Goal: Information Seeking & Learning: Learn about a topic

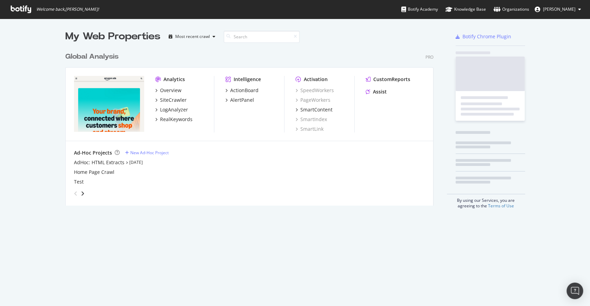
scroll to position [155, 366]
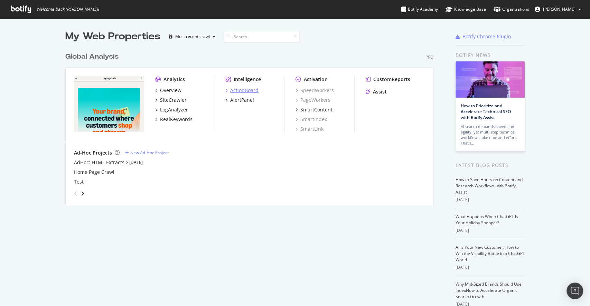
click at [238, 94] on div "ActionBoard" at bounding box center [244, 90] width 28 height 7
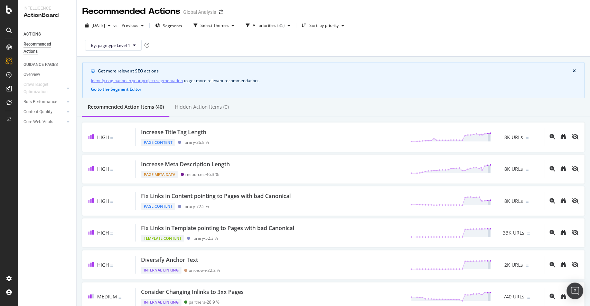
drag, startPoint x: 46, startPoint y: 238, endPoint x: 405, endPoint y: 104, distance: 383.1
click at [405, 104] on div "Recommended Action Items (40) Hidden Action Items (0)" at bounding box center [333, 107] width 513 height 19
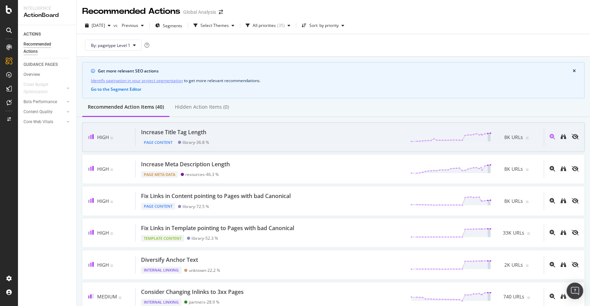
click at [244, 138] on div "Increase Title Tag Length Page Content library - 36.8 % 8K URLs" at bounding box center [339, 138] width 408 height 18
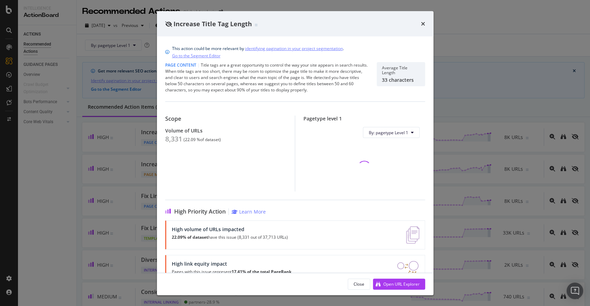
click at [422, 26] on div "times" at bounding box center [423, 23] width 4 height 9
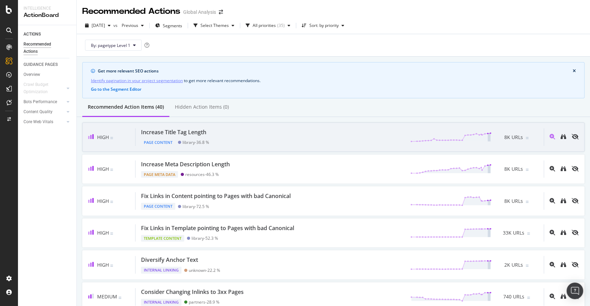
click at [306, 127] on div "High Increase Title Tag Length Page Content library - 36.8 % 8K URLs" at bounding box center [333, 137] width 502 height 29
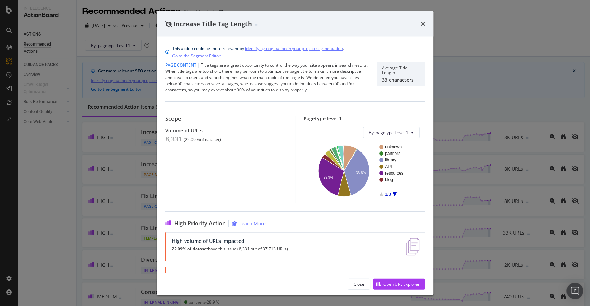
click at [419, 23] on div "Increase Title Tag Length" at bounding box center [295, 23] width 260 height 9
click at [427, 22] on div "Increase Title Tag Length" at bounding box center [295, 24] width 276 height 26
click at [423, 23] on icon "times" at bounding box center [423, 24] width 4 height 6
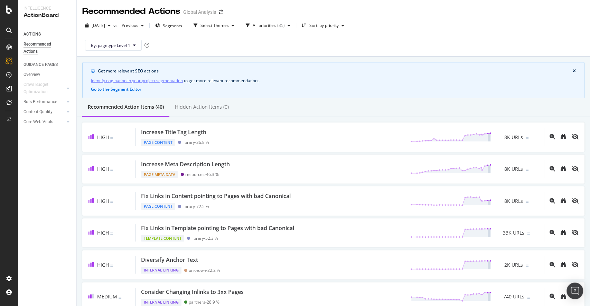
drag, startPoint x: 191, startPoint y: 29, endPoint x: 193, endPoint y: 36, distance: 7.6
drag, startPoint x: 193, startPoint y: 36, endPoint x: 185, endPoint y: 27, distance: 12.7
click at [182, 27] on span "Segments" at bounding box center [172, 26] width 19 height 6
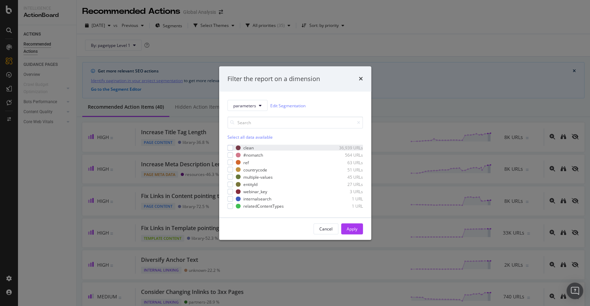
click at [232, 146] on div "clean 36,939 URLs" at bounding box center [294, 148] width 135 height 6
click at [231, 156] on div "modal" at bounding box center [230, 155] width 6 height 6
click at [347, 229] on div "Apply" at bounding box center [351, 229] width 11 height 6
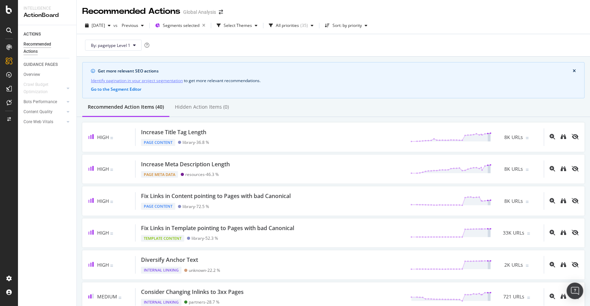
click at [231, 46] on div "By: pagetype Level 1" at bounding box center [333, 45] width 502 height 22
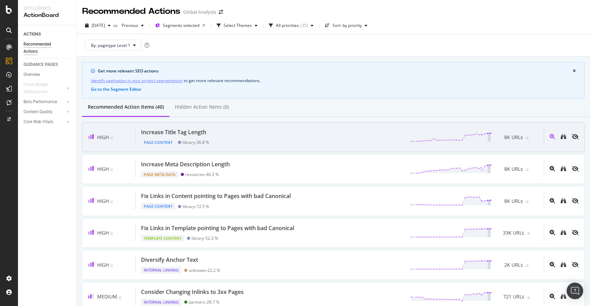
click at [260, 144] on div "Increase Title Tag Length Page Content library - 36.8 % 8K URLs" at bounding box center [339, 138] width 408 height 18
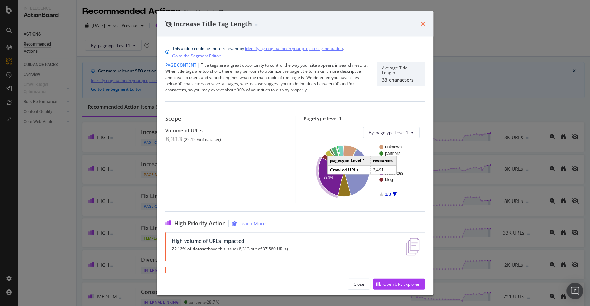
click at [423, 25] on icon "times" at bounding box center [423, 24] width 4 height 6
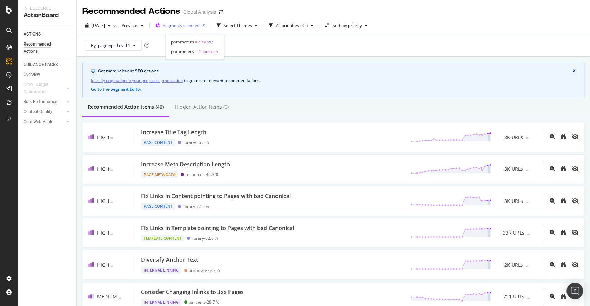
click at [193, 27] on span "Segments selected" at bounding box center [181, 25] width 37 height 6
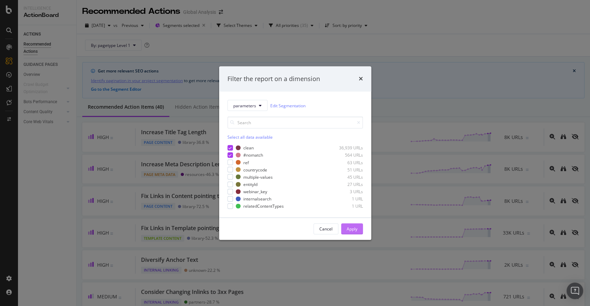
click at [350, 231] on div "Apply" at bounding box center [351, 229] width 11 height 6
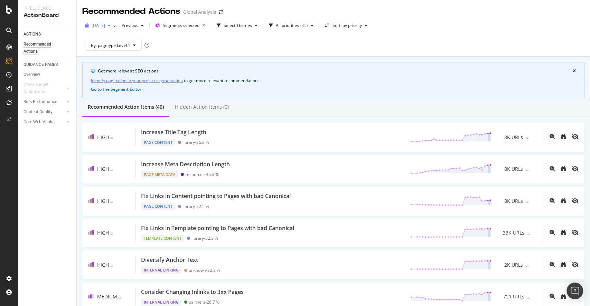
click at [104, 25] on span "[DATE]" at bounding box center [98, 25] width 13 height 6
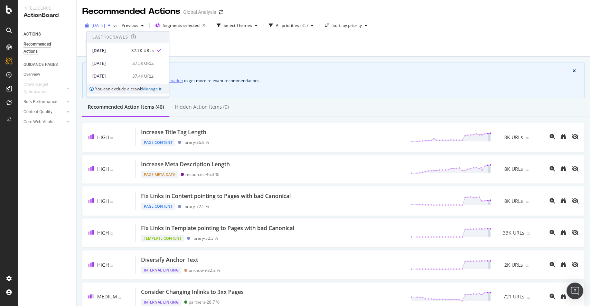
click at [104, 25] on span "[DATE]" at bounding box center [98, 25] width 13 height 6
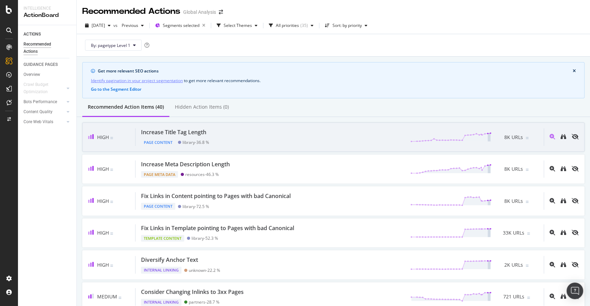
click at [238, 138] on div "Increase Title Tag Length Page Content library - 36.8 % 8K URLs" at bounding box center [339, 138] width 408 height 18
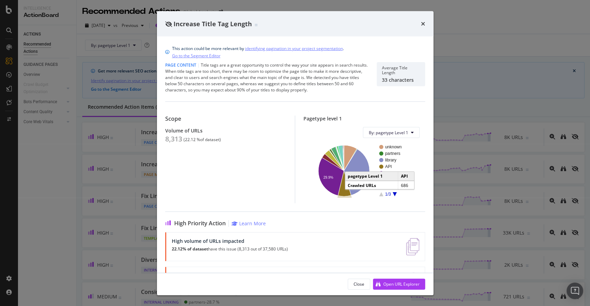
scroll to position [57, 0]
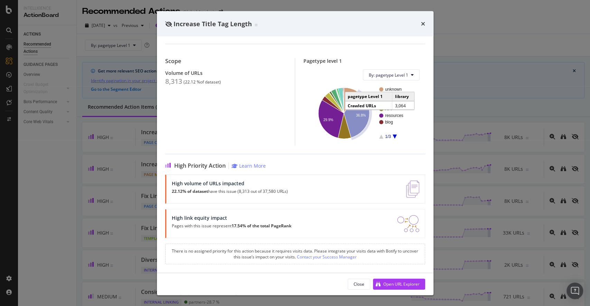
click at [349, 127] on icon "A chart." at bounding box center [357, 115] width 26 height 46
click at [452, 93] on div "Increase Title Tag Length This action could be more relevant by identifying pag…" at bounding box center [295, 153] width 590 height 306
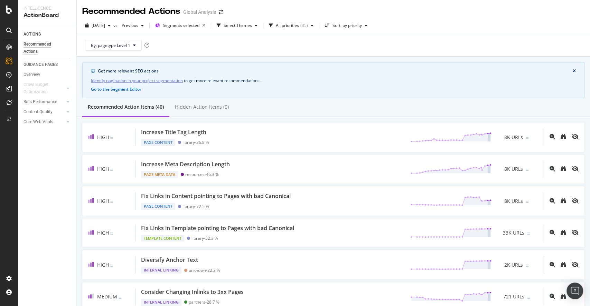
click at [45, 203] on div "ACTIONS Recommended Actions GUIDANCE PAGES Overview Crawl Budget Optimization L…" at bounding box center [47, 165] width 58 height 281
click at [64, 189] on div "ACTIONS Recommended Actions GUIDANCE PAGES Overview Crawl Budget Optimization L…" at bounding box center [47, 165] width 58 height 281
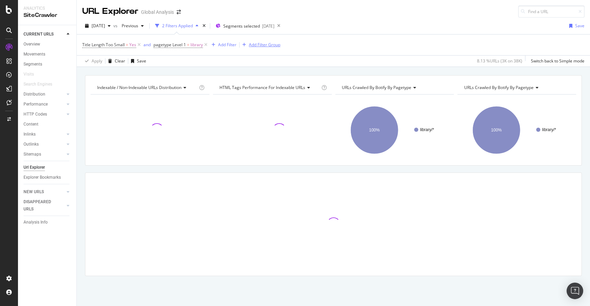
click at [261, 44] on div "Add Filter Group" at bounding box center [264, 45] width 31 height 6
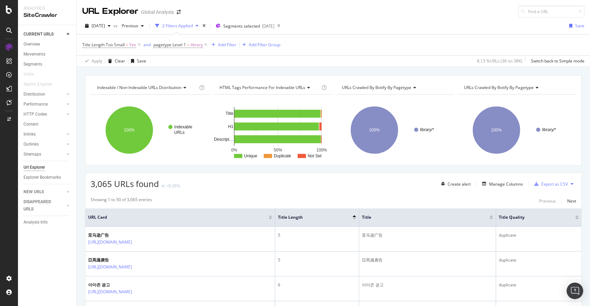
click at [249, 47] on div "Title Length Too Small = Yes and pagetype Level 1 = library Add Filter Add Filt…" at bounding box center [333, 45] width 502 height 21
click at [252, 29] on div "Segments selected [DATE]" at bounding box center [245, 26] width 59 height 10
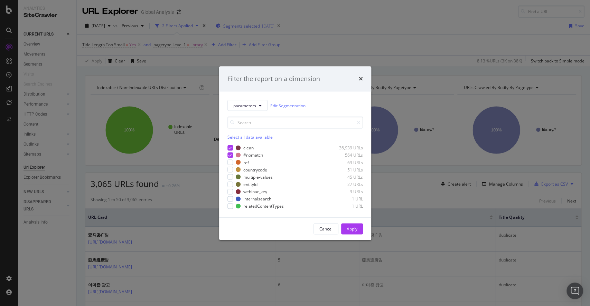
click at [252, 29] on div "Filter the report on a dimension parameters Edit Segmentation Select all data a…" at bounding box center [295, 153] width 590 height 306
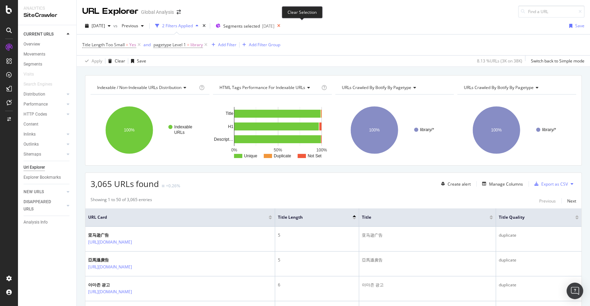
click at [283, 27] on icon at bounding box center [278, 26] width 9 height 10
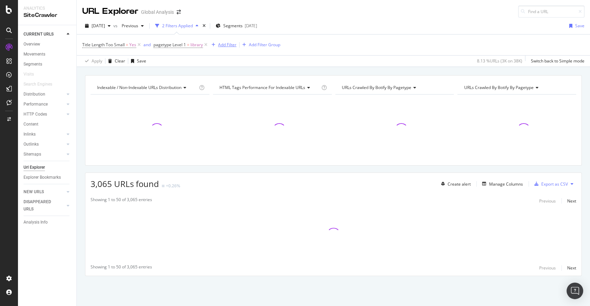
click at [223, 48] on div "Add Filter" at bounding box center [223, 45] width 28 height 8
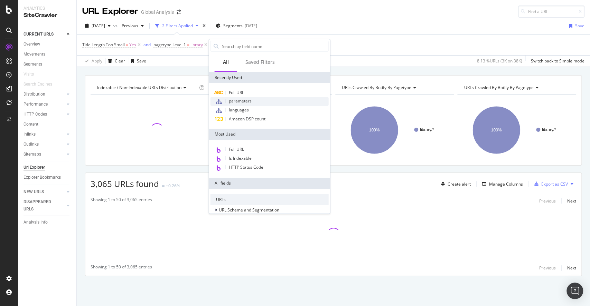
click at [233, 97] on div "parameters" at bounding box center [269, 101] width 118 height 9
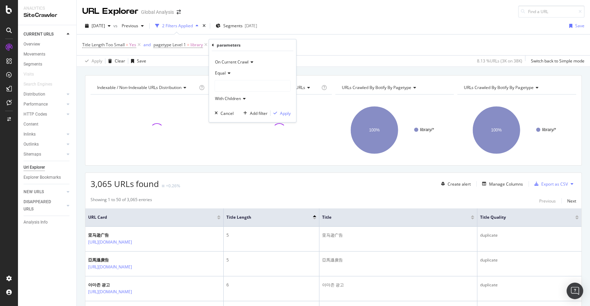
click at [227, 80] on div at bounding box center [253, 86] width 76 height 12
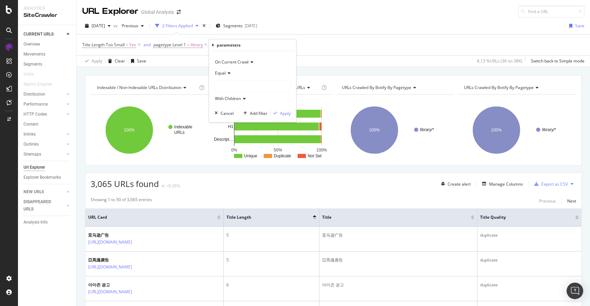
click at [227, 84] on div at bounding box center [252, 85] width 75 height 11
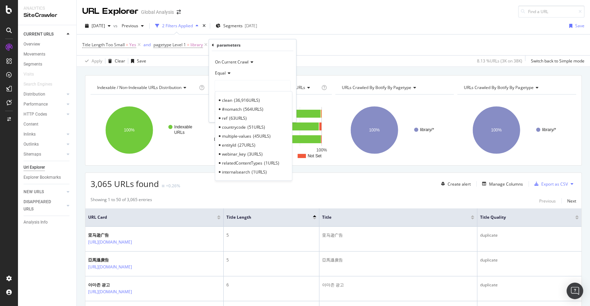
click at [230, 103] on div "clean 36,916 URLS" at bounding box center [254, 100] width 74 height 9
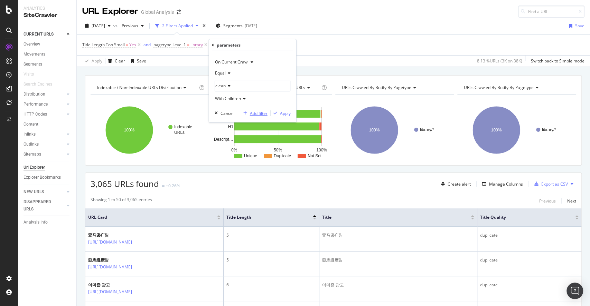
click at [258, 114] on div "Add filter" at bounding box center [259, 113] width 18 height 6
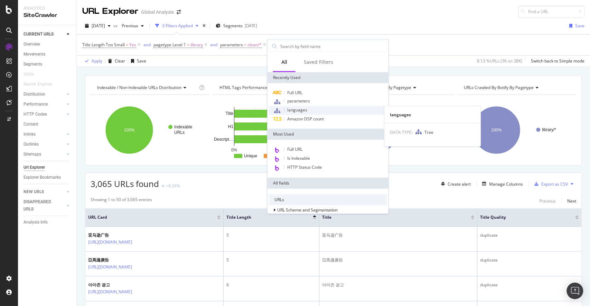
click at [292, 110] on span "languages" at bounding box center [297, 110] width 20 height 6
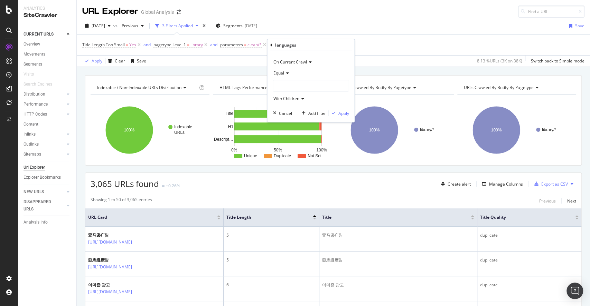
click at [294, 83] on div at bounding box center [310, 85] width 75 height 11
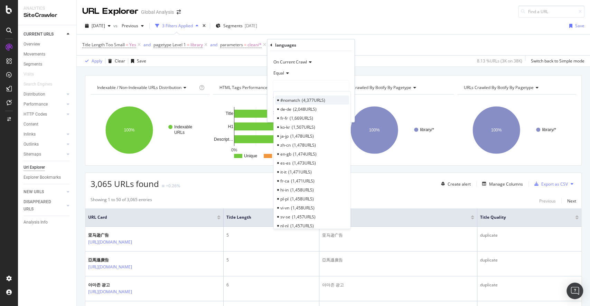
click at [292, 98] on span "#nomatch" at bounding box center [290, 100] width 20 height 6
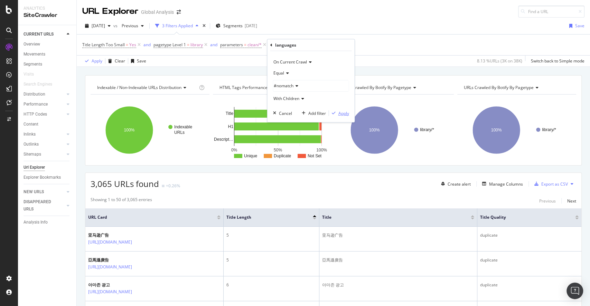
click at [341, 115] on div "Apply" at bounding box center [343, 113] width 11 height 6
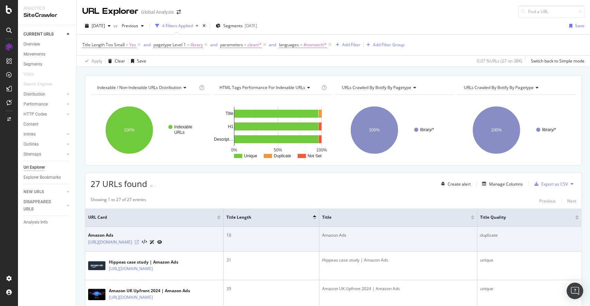
click at [139, 245] on icon at bounding box center [137, 242] width 4 height 4
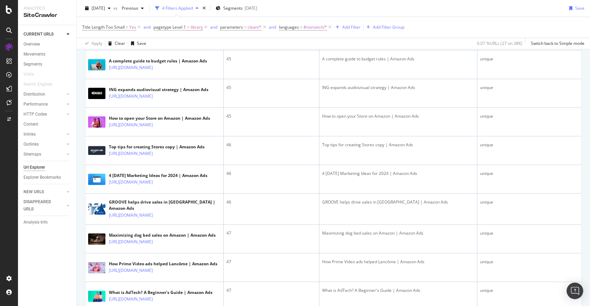
scroll to position [431, 0]
